Goal: Connect with others: Connect with others

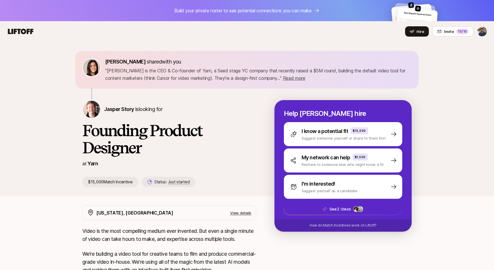
click at [480, 34] on html "Build your private roster to see potential connections you can make Your Dream …" at bounding box center [247, 135] width 494 height 270
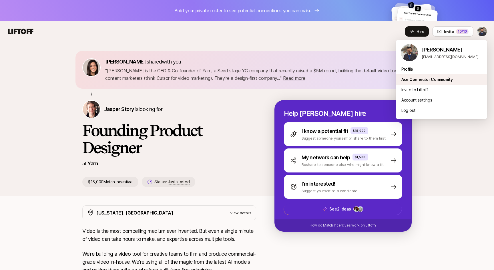
click at [436, 80] on div "Ace Connector Community" at bounding box center [440, 79] width 91 height 10
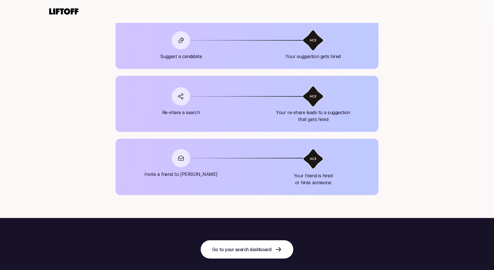
scroll to position [606, 0]
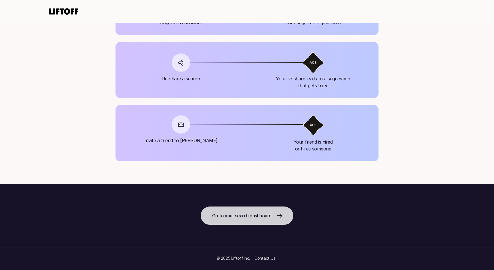
click at [246, 216] on p "Go to your search dashboard" at bounding box center [241, 215] width 59 height 7
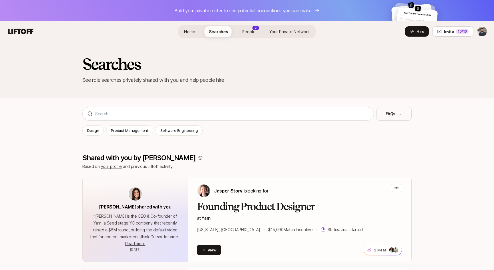
click at [249, 33] on span "People" at bounding box center [249, 32] width 14 height 6
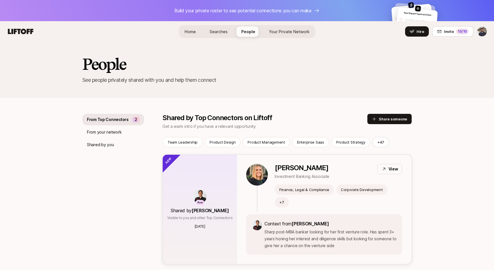
click at [366, 185] on div "Corporate Development" at bounding box center [361, 189] width 51 height 10
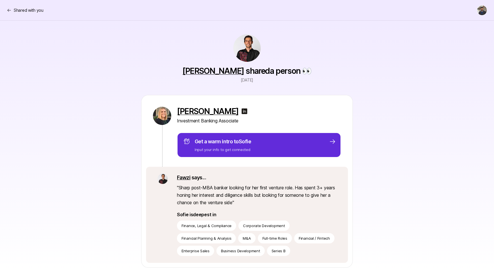
scroll to position [55, 0]
